Goal: Task Accomplishment & Management: Manage account settings

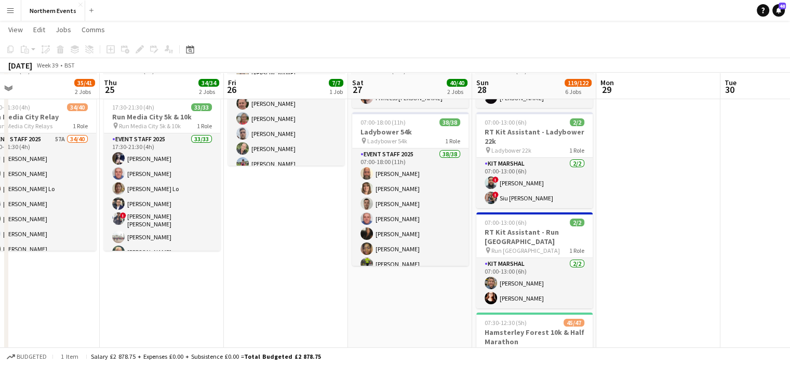
scroll to position [110, 0]
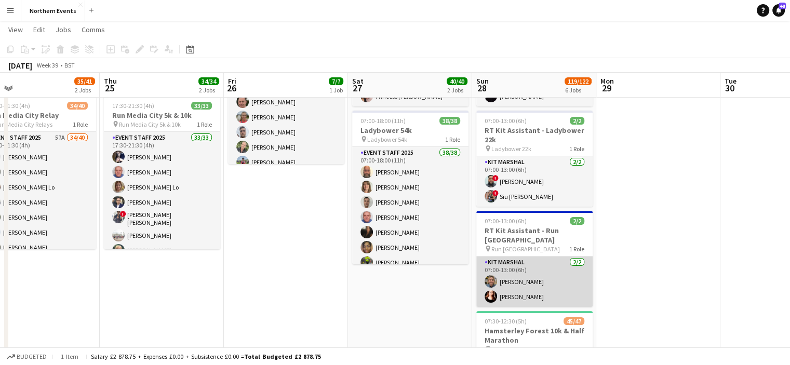
click at [520, 291] on app-card-role "Kit Marshal [DATE] 07:00-13:00 (6h) [PERSON_NAME] [PERSON_NAME]" at bounding box center [535, 282] width 116 height 50
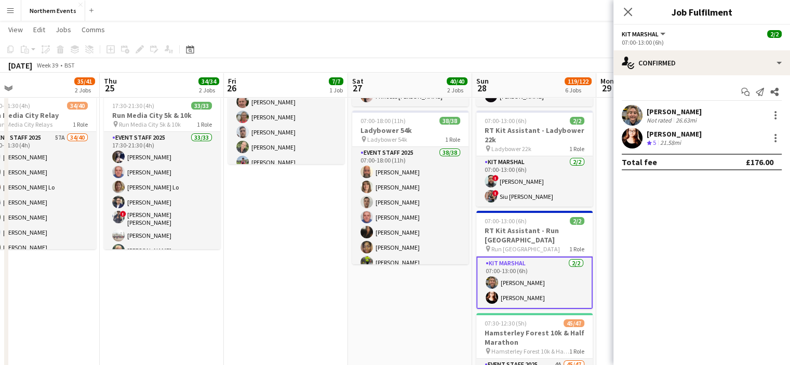
drag, startPoint x: 696, startPoint y: 112, endPoint x: 644, endPoint y: 116, distance: 52.1
click at [644, 116] on div "[PERSON_NAME] Not rated 26.63mi" at bounding box center [702, 115] width 177 height 21
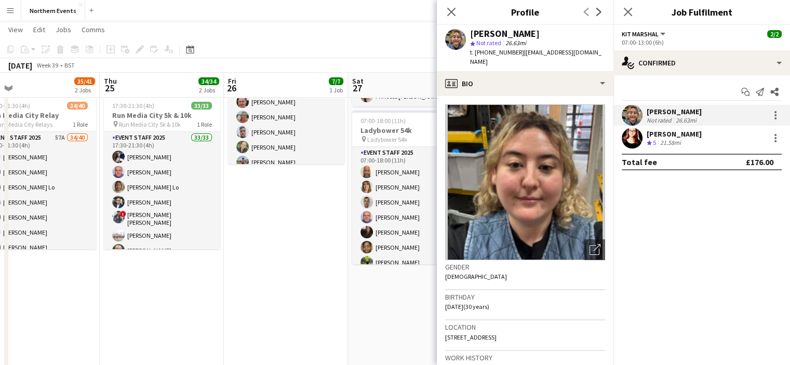
copy div "[PERSON_NAME]"
drag, startPoint x: 707, startPoint y: 130, endPoint x: 647, endPoint y: 132, distance: 60.3
click at [647, 132] on div "[PERSON_NAME] Crew rating 5 21.58mi" at bounding box center [702, 138] width 177 height 21
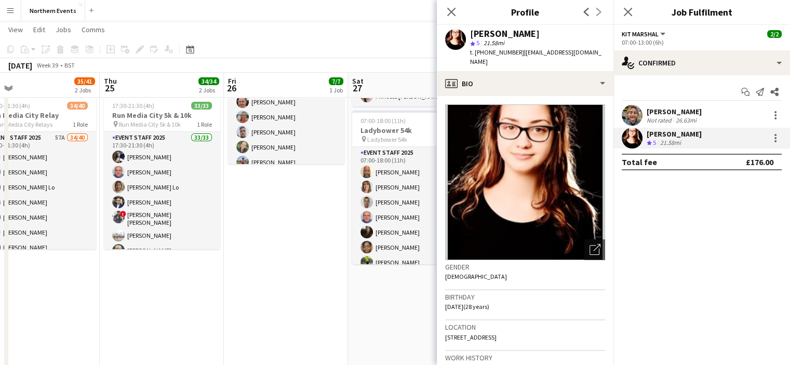
copy div "[PERSON_NAME]"
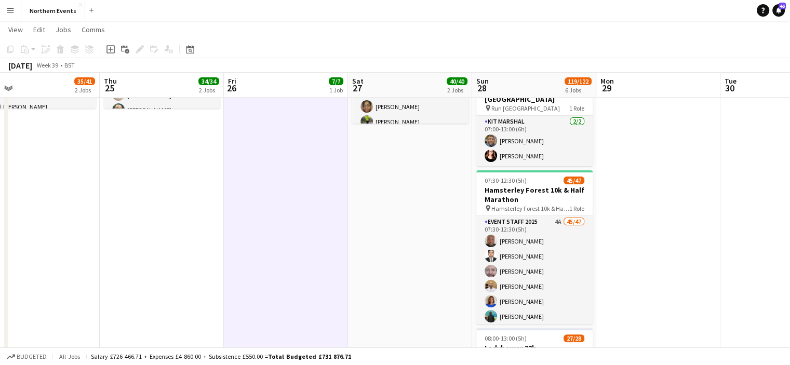
scroll to position [255, 0]
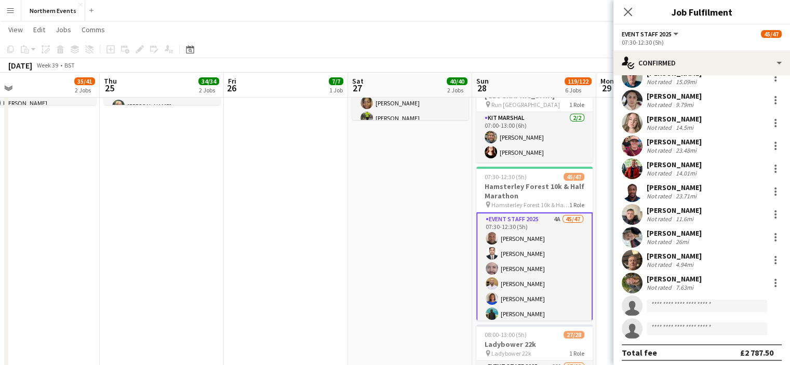
scroll to position [880, 0]
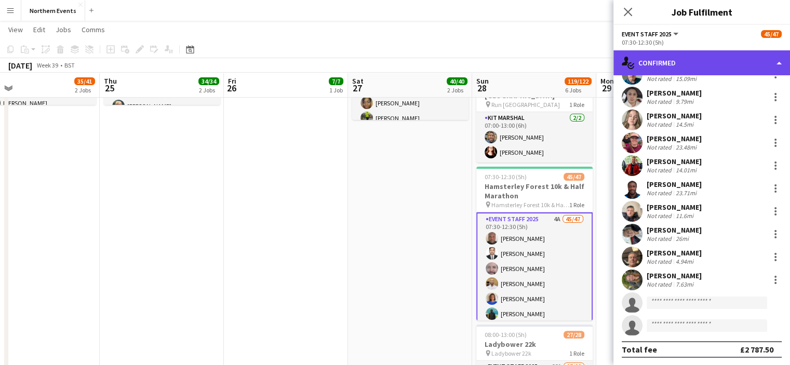
click at [690, 67] on div "single-neutral-actions-check-2 Confirmed" at bounding box center [702, 62] width 177 height 25
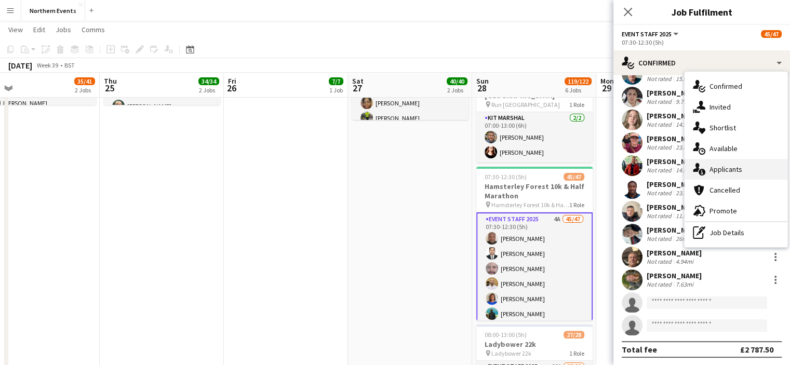
click at [724, 171] on span "Applicants" at bounding box center [726, 169] width 33 height 9
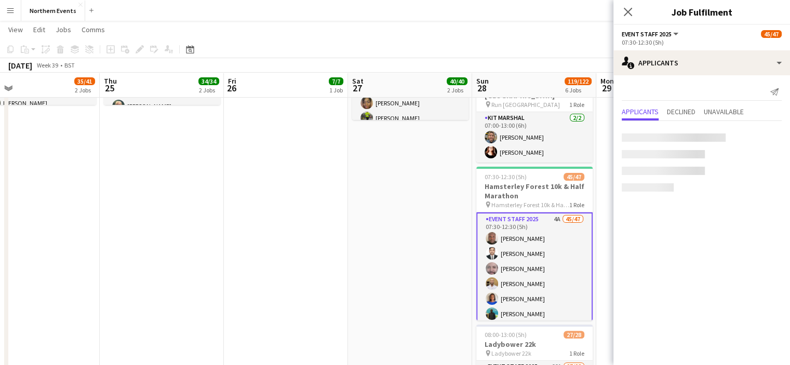
scroll to position [0, 0]
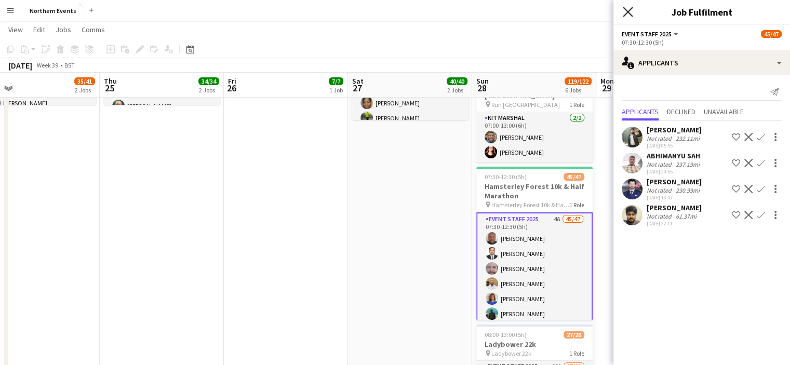
click at [629, 12] on icon "Close pop-in" at bounding box center [628, 12] width 10 height 10
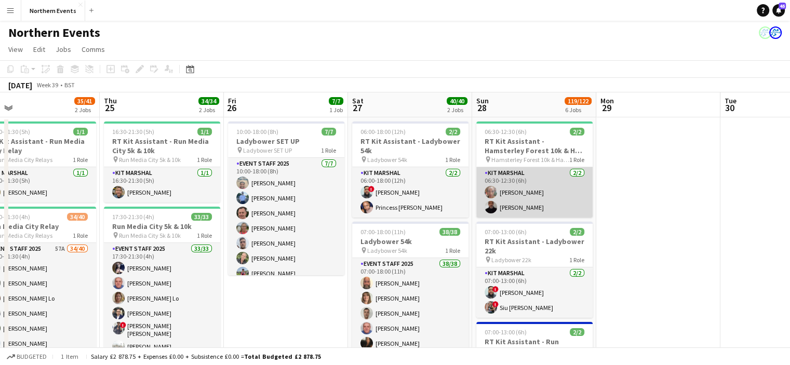
click at [512, 187] on app-card-role "Kit Marshal [DATE] 06:30-12:30 (6h) [PERSON_NAME] [PERSON_NAME]" at bounding box center [535, 192] width 116 height 50
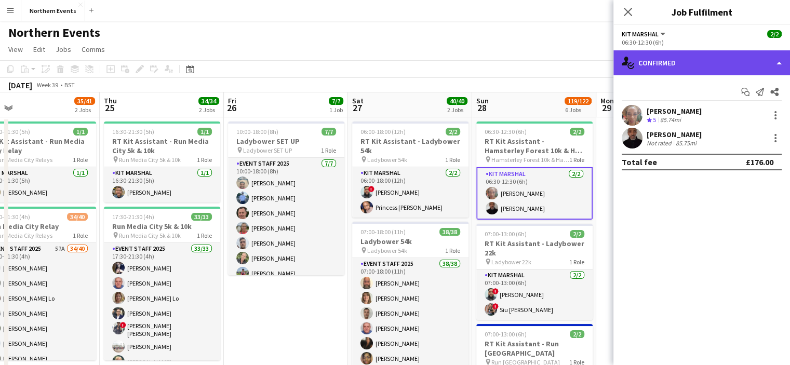
click at [643, 64] on div "single-neutral-actions-check-2 Confirmed" at bounding box center [702, 62] width 177 height 25
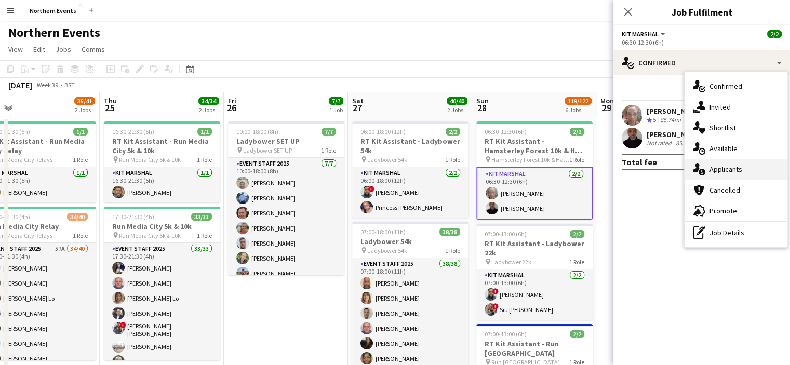
click at [732, 175] on div "single-neutral-actions-information Applicants" at bounding box center [736, 169] width 103 height 21
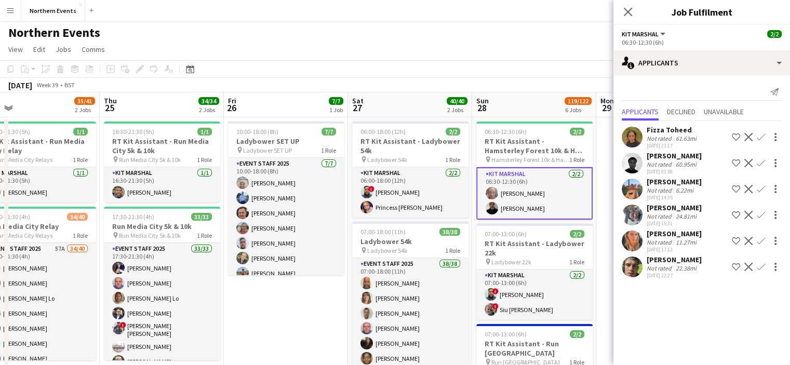
drag, startPoint x: 705, startPoint y: 262, endPoint x: 690, endPoint y: 261, distance: 14.6
click at [690, 261] on div "[PERSON_NAME] Not rated 22.38mi [DATE] 22:27 Shortlist crew Decline Confirm" at bounding box center [702, 267] width 177 height 24
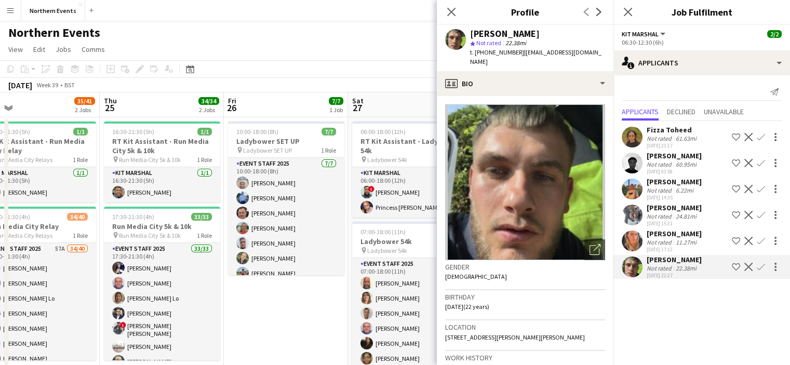
drag, startPoint x: 541, startPoint y: 34, endPoint x: 479, endPoint y: 38, distance: 62.5
click at [479, 38] on div "[PERSON_NAME] star Not rated 22.38mi t. [PHONE_NUMBER] | [EMAIL_ADDRESS][DOMAIN…" at bounding box center [537, 48] width 135 height 38
drag, startPoint x: 520, startPoint y: 54, endPoint x: 597, endPoint y: 58, distance: 77.0
click at [597, 58] on app-profile-header "[PERSON_NAME] star Not rated 22.38mi t. [PHONE_NUMBER] | [EMAIL_ADDRESS][DOMAIN…" at bounding box center [525, 48] width 177 height 46
copy span "[EMAIL_ADDRESS][DOMAIN_NAME]"
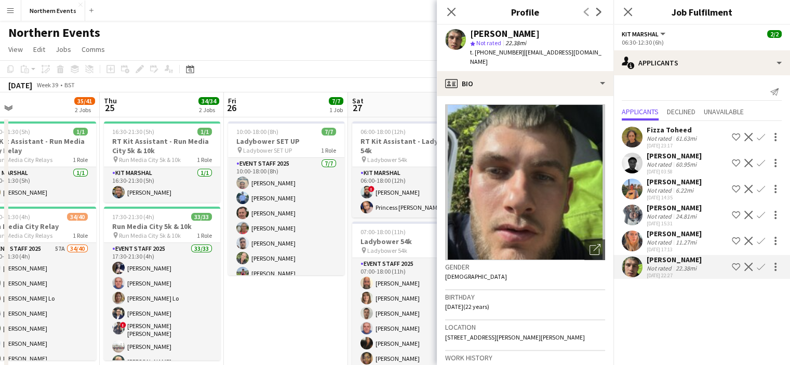
click at [688, 240] on div "11.27mi" at bounding box center [686, 243] width 25 height 8
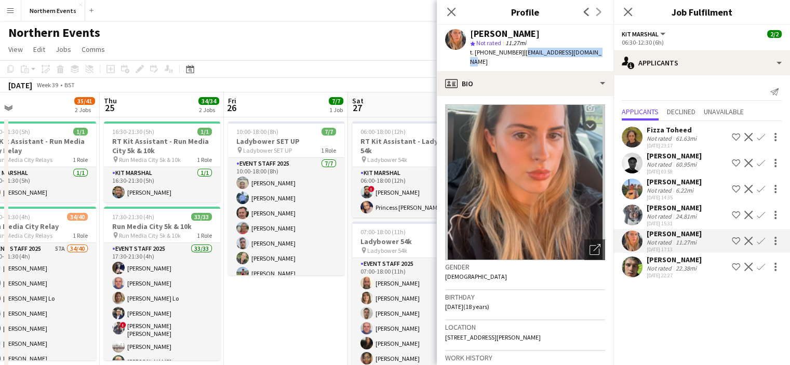
drag, startPoint x: 598, startPoint y: 53, endPoint x: 520, endPoint y: 60, distance: 78.2
click at [520, 60] on div "[PERSON_NAME] star Not rated 11.27mi t. [PHONE_NUMBER] | [EMAIL_ADDRESS][DOMAIN…" at bounding box center [525, 48] width 177 height 46
copy span "[EMAIL_ADDRESS][DOMAIN_NAME]"
click at [632, 10] on icon "Close pop-in" at bounding box center [628, 12] width 10 height 10
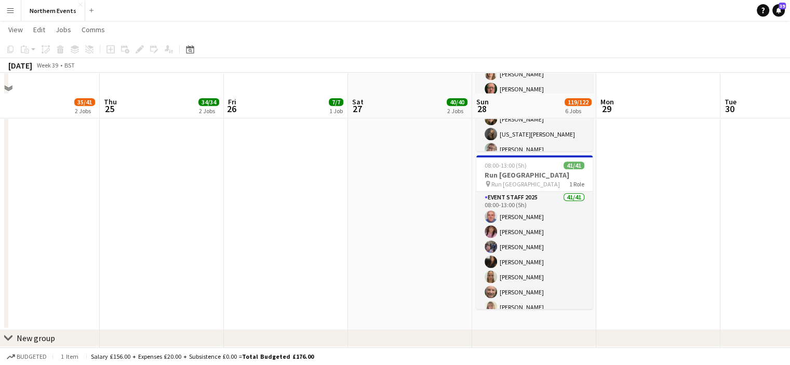
scroll to position [605, 0]
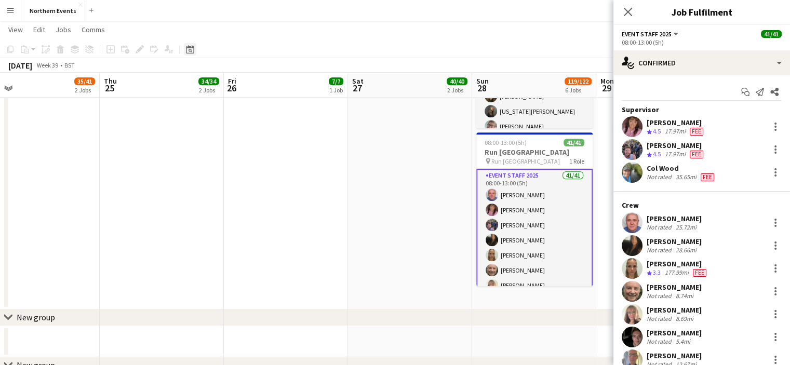
click at [193, 49] on icon "Date picker" at bounding box center [190, 49] width 8 height 8
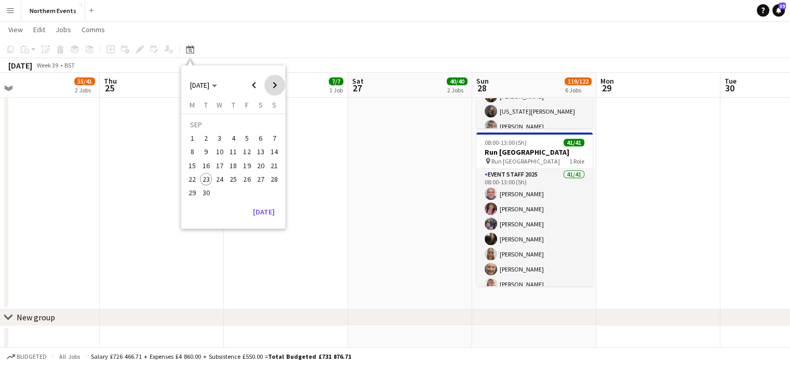
click at [276, 83] on span "Next month" at bounding box center [275, 85] width 21 height 21
click at [275, 135] on span "5" at bounding box center [274, 138] width 12 height 12
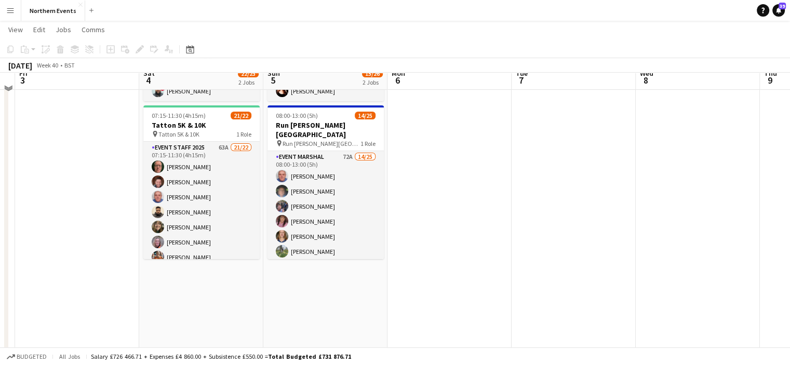
scroll to position [73, 0]
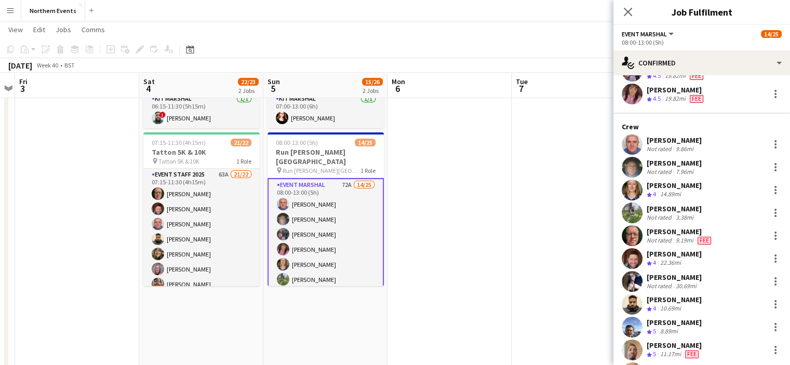
scroll to position [67, 0]
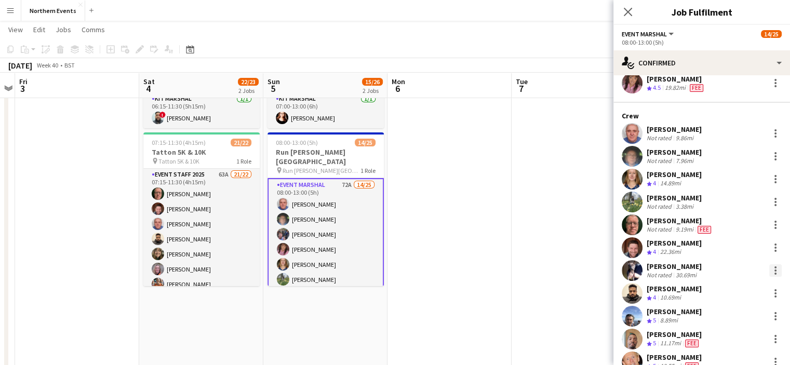
click at [770, 272] on div at bounding box center [776, 271] width 12 height 12
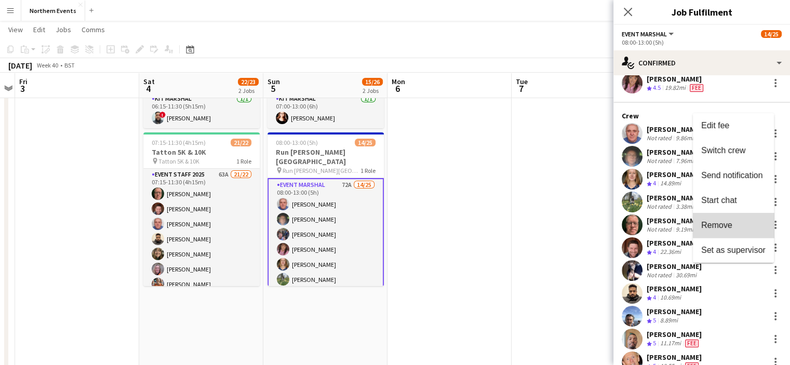
click at [740, 224] on span "Remove" at bounding box center [734, 225] width 64 height 9
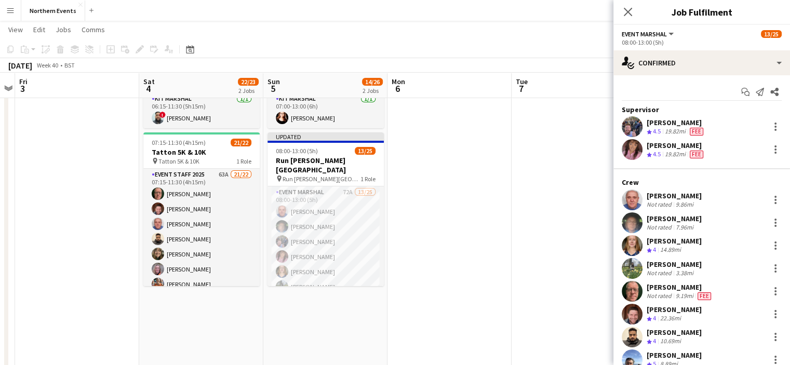
scroll to position [0, 0]
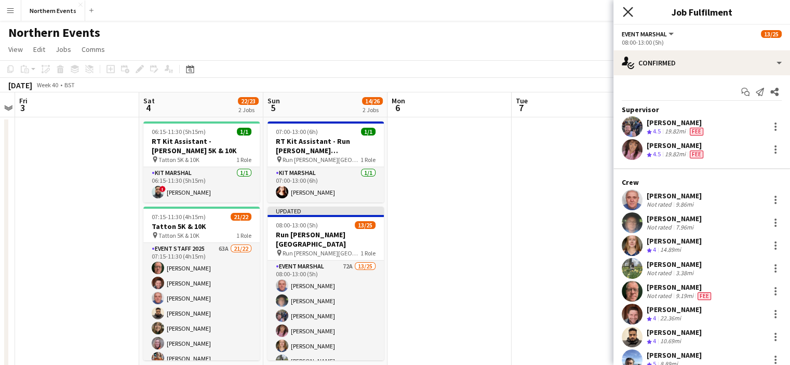
click at [632, 9] on icon "Close pop-in" at bounding box center [628, 12] width 10 height 10
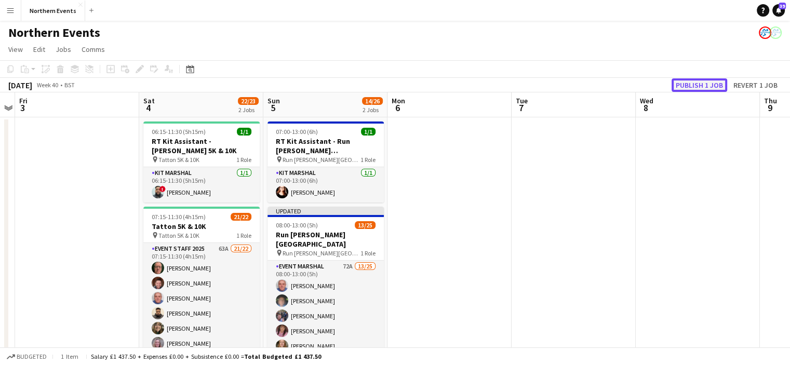
click at [707, 82] on button "Publish 1 job" at bounding box center [700, 85] width 56 height 14
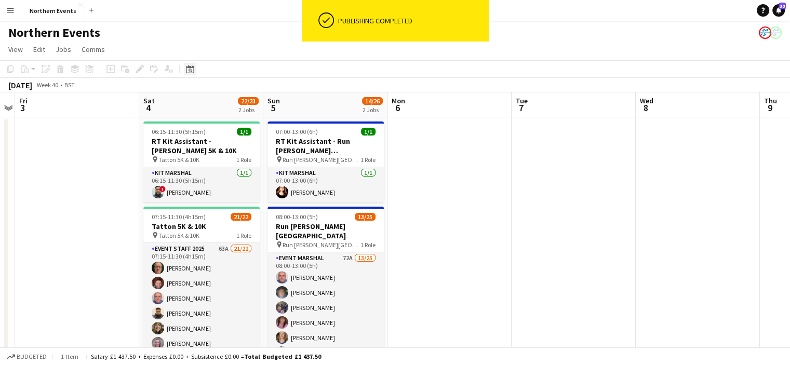
click at [189, 65] on icon "Date picker" at bounding box center [190, 69] width 8 height 8
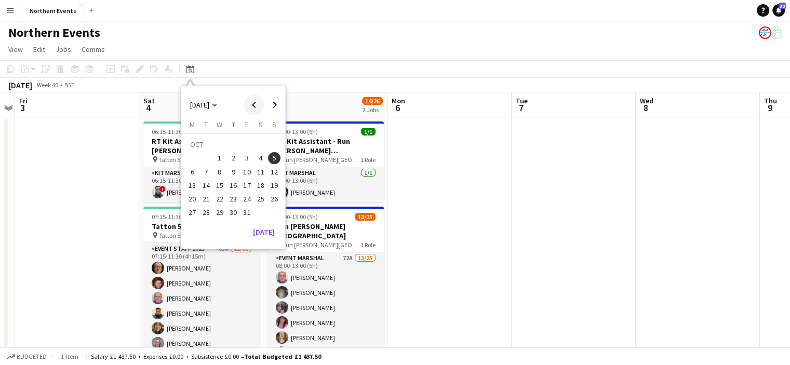
click at [256, 106] on span "Previous month" at bounding box center [254, 105] width 21 height 21
click at [223, 199] on span "24" at bounding box center [220, 199] width 12 height 12
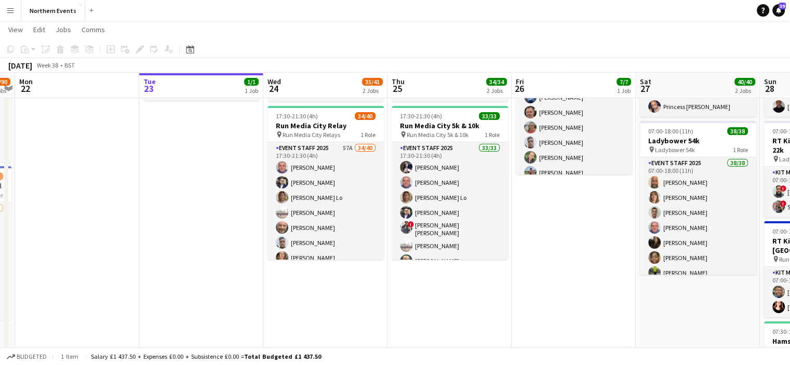
scroll to position [102, 0]
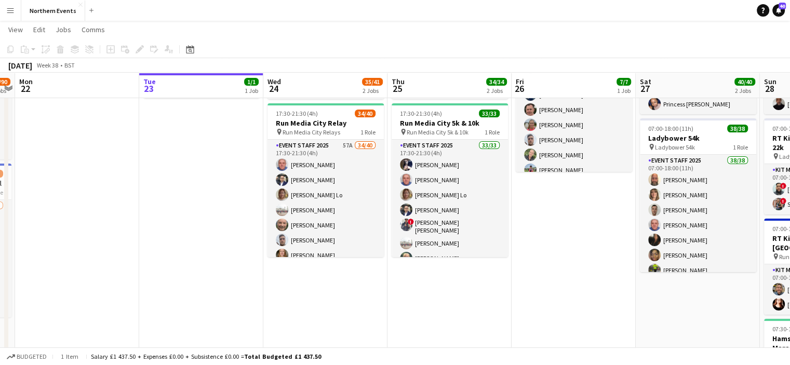
click at [397, 75] on app-board-header-date "Thu 25 34/34 2 Jobs" at bounding box center [450, 85] width 124 height 25
